Goal: Task Accomplishment & Management: Manage account settings

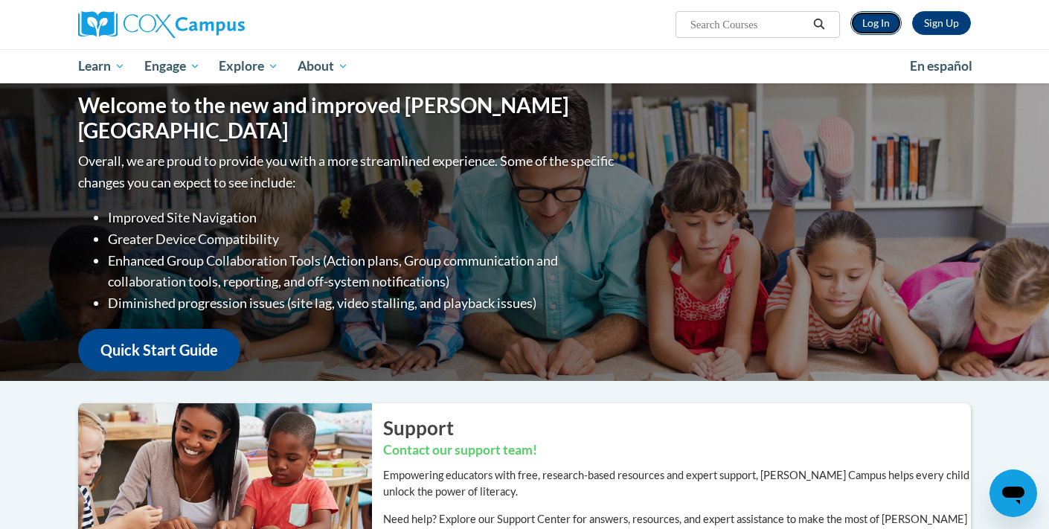
click at [880, 29] on link "Log In" at bounding box center [875, 23] width 51 height 24
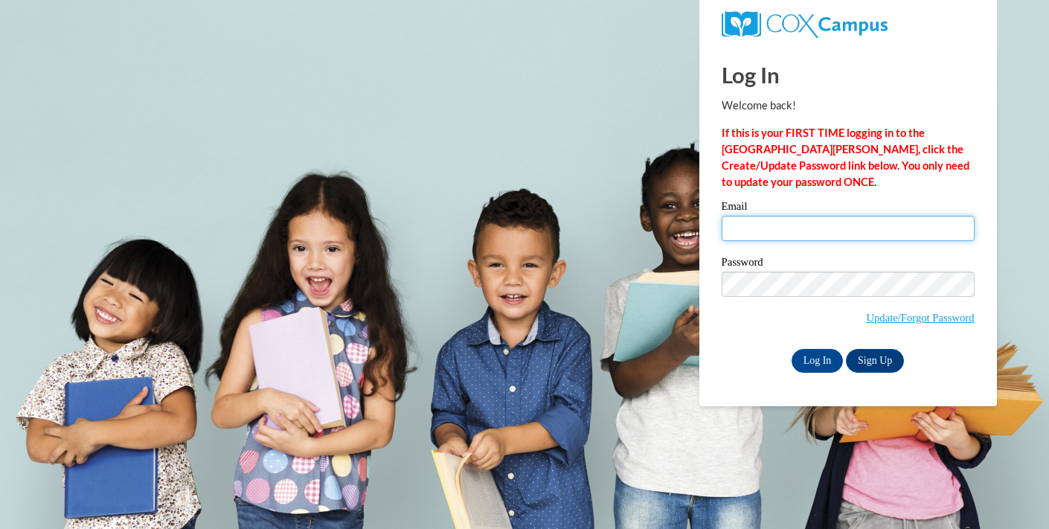
click at [774, 230] on input "Email" at bounding box center [848, 228] width 253 height 25
type input "[EMAIL_ADDRESS][DOMAIN_NAME]"
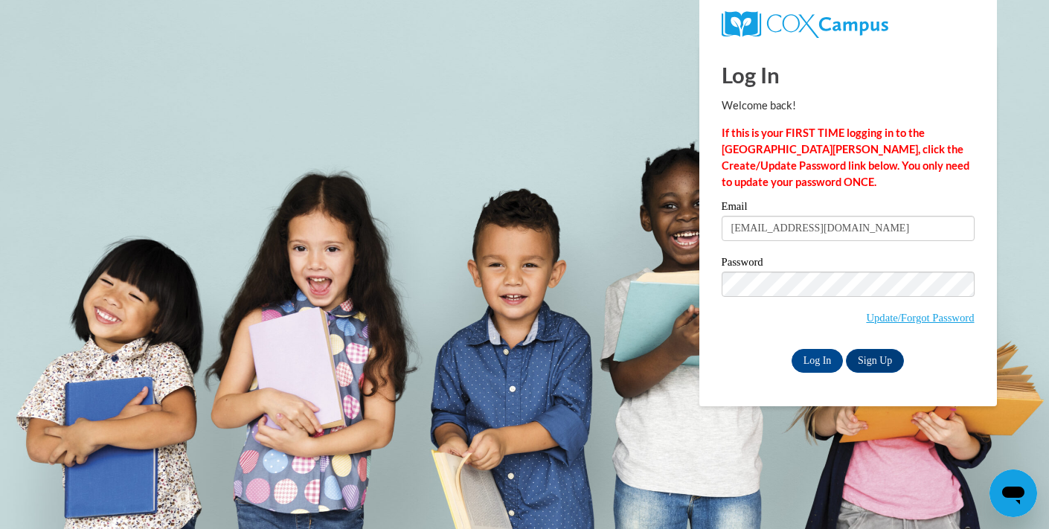
click at [823, 257] on label "Password" at bounding box center [848, 264] width 253 height 15
click at [814, 355] on input "Log In" at bounding box center [818, 361] width 52 height 24
